Goal: Transaction & Acquisition: Obtain resource

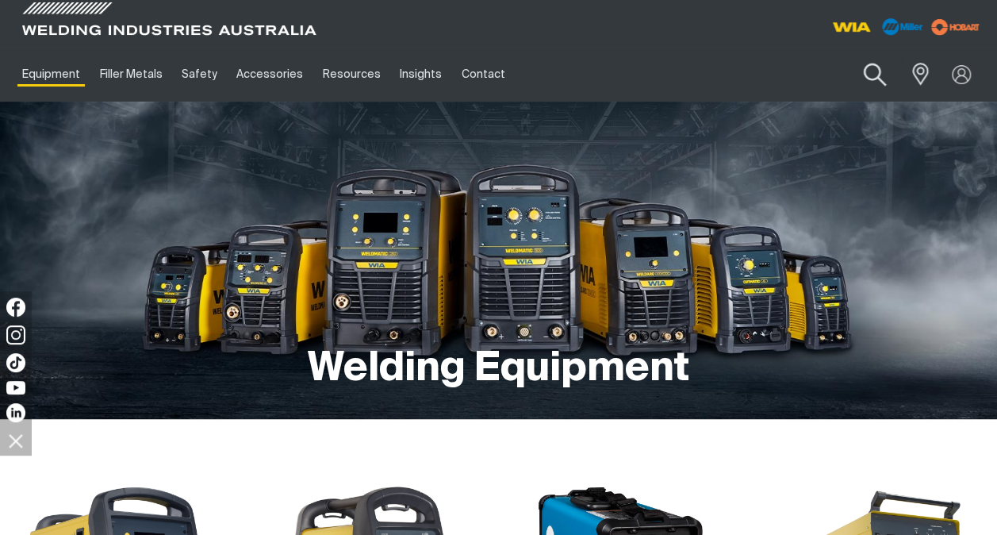
click at [882, 76] on button "Search products" at bounding box center [875, 74] width 64 height 45
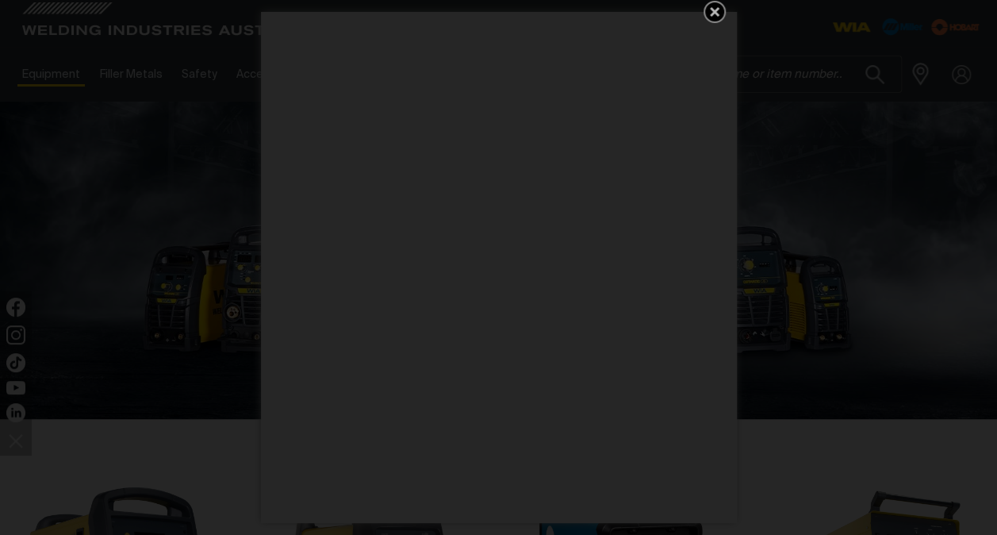
click at [718, 13] on icon "Get 5 WIA Welding Guides Free!" at bounding box center [714, 11] width 19 height 19
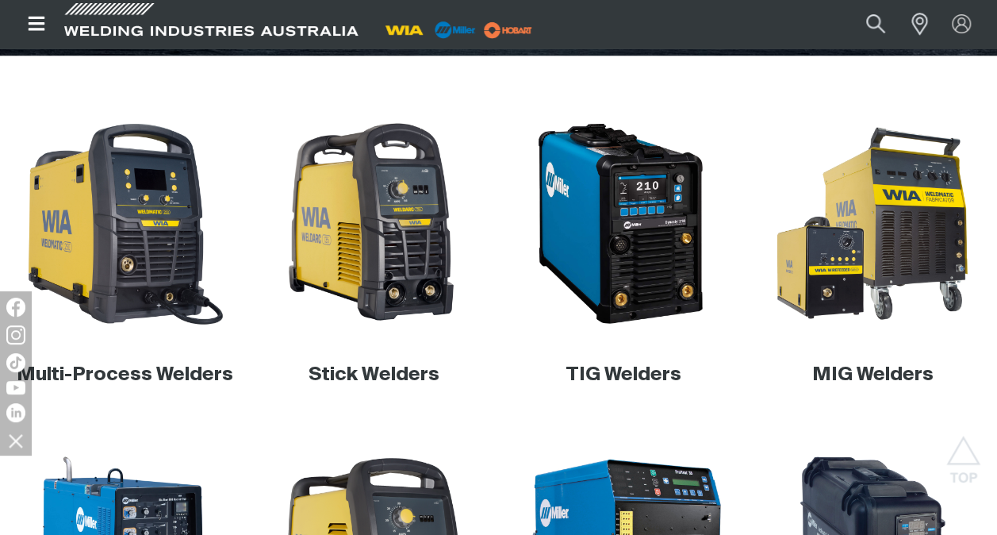
scroll to position [397, 0]
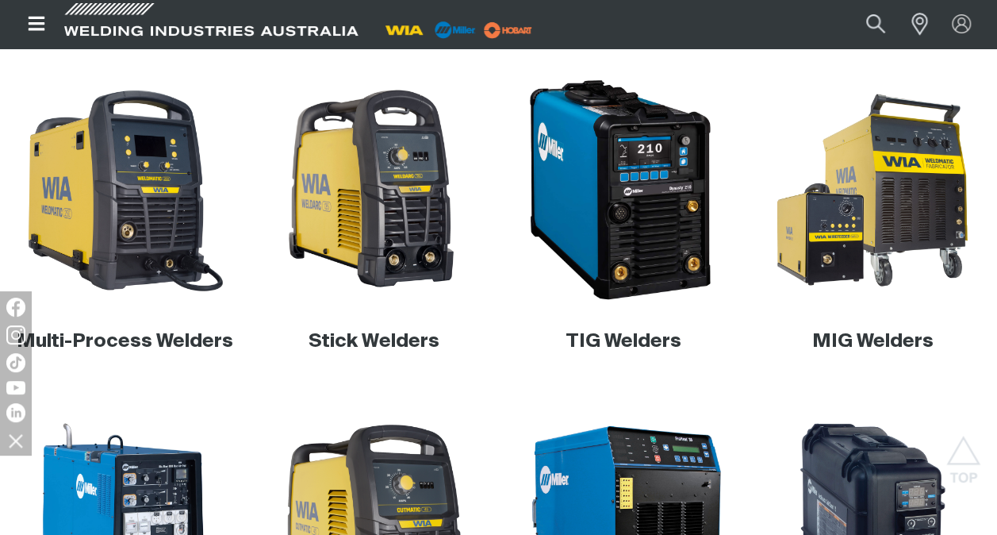
click at [639, 213] on img at bounding box center [622, 189] width 228 height 228
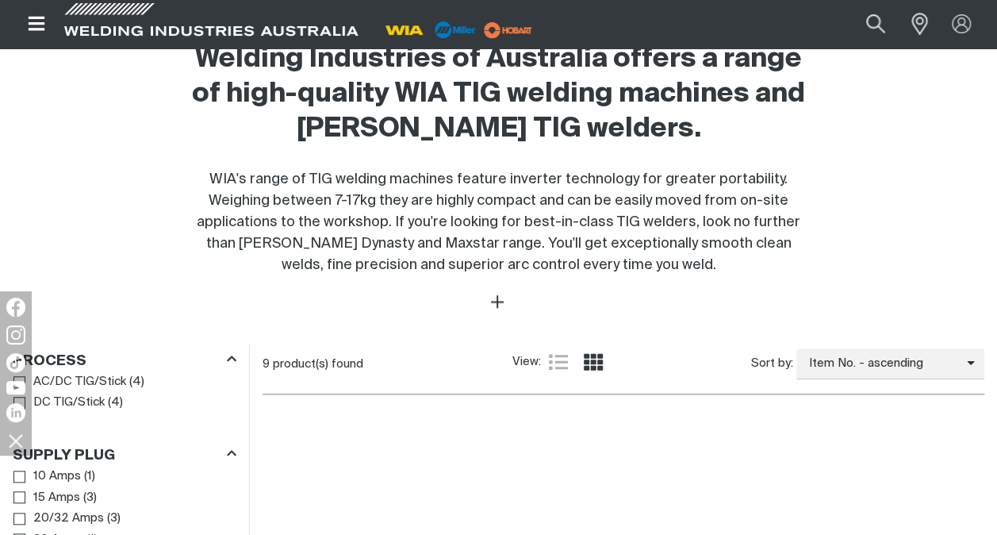
scroll to position [476, 0]
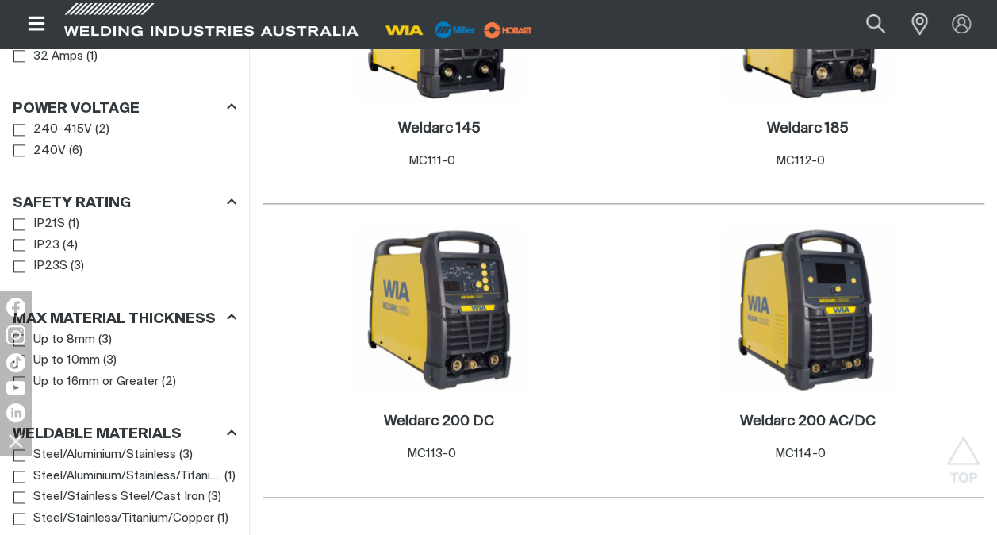
scroll to position [952, 0]
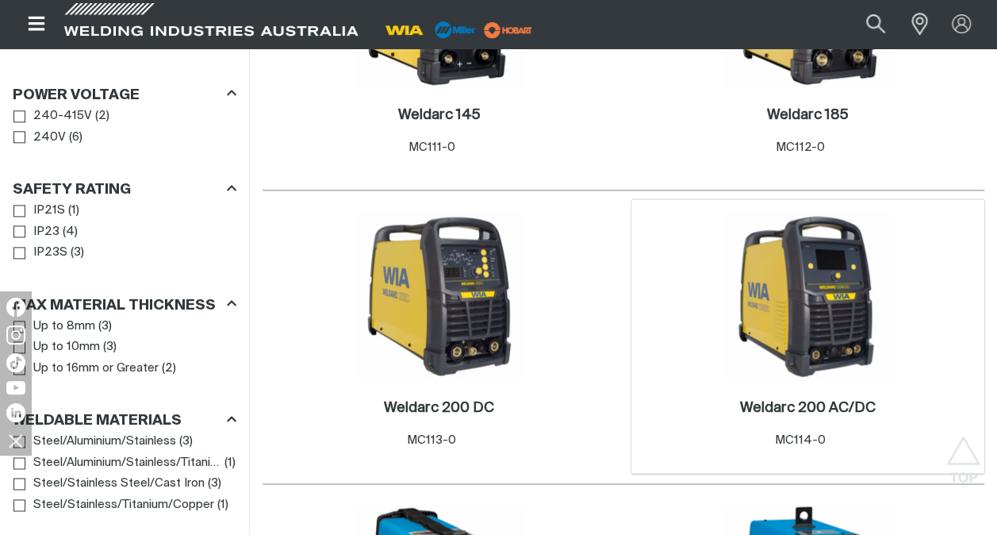
click at [797, 309] on img at bounding box center [808, 296] width 170 height 170
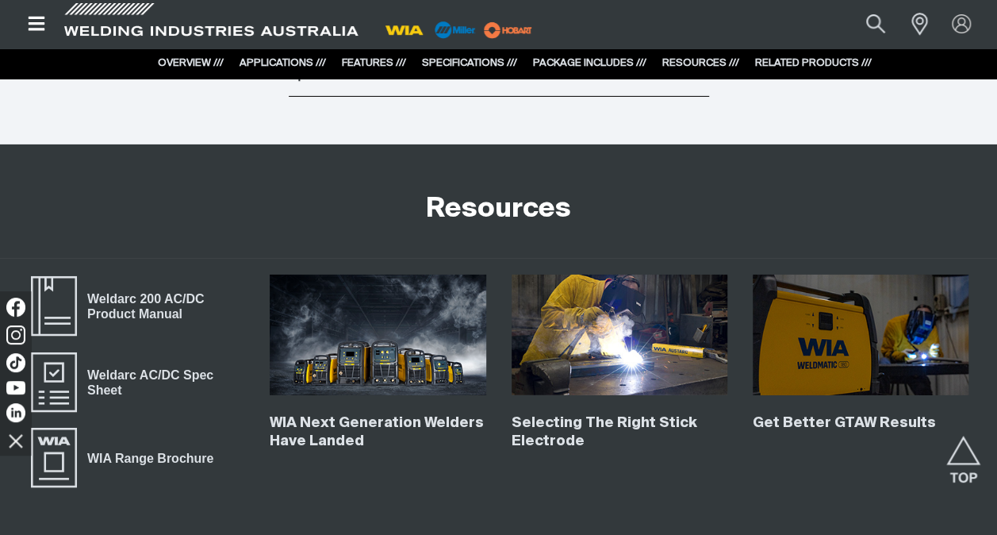
scroll to position [5624, 0]
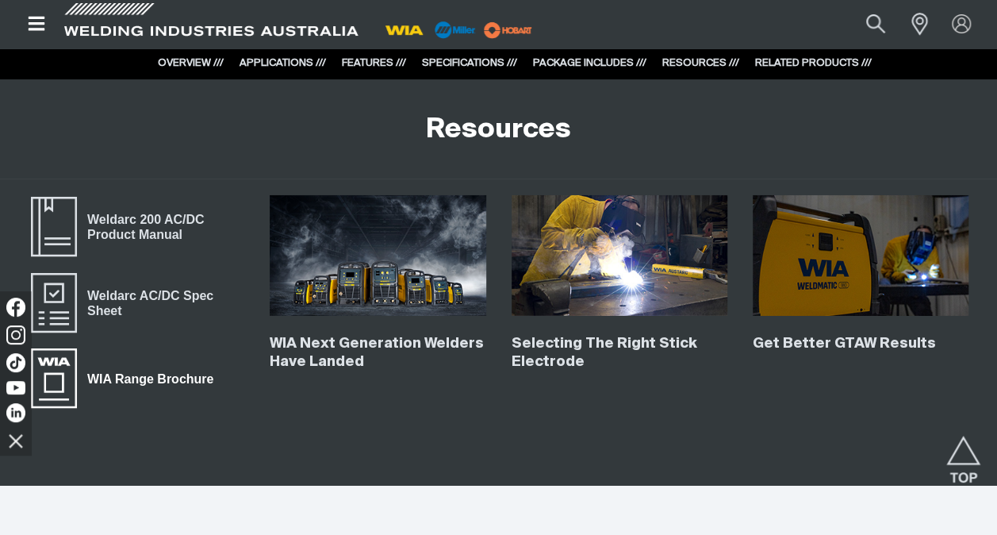
click at [67, 376] on span "WIA Range Brochure" at bounding box center [54, 378] width 51 height 63
click at [113, 291] on span "Weldarc AC/DC Spec Sheet" at bounding box center [160, 303] width 167 height 36
